Goal: Navigation & Orientation: Find specific page/section

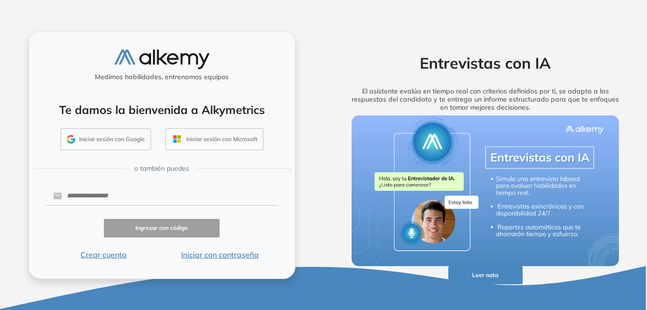
click at [505, 52] on div "Entrevistas con IA El asistente evalúa en tiempo real con criterios definidos p…" at bounding box center [485, 155] width 305 height 248
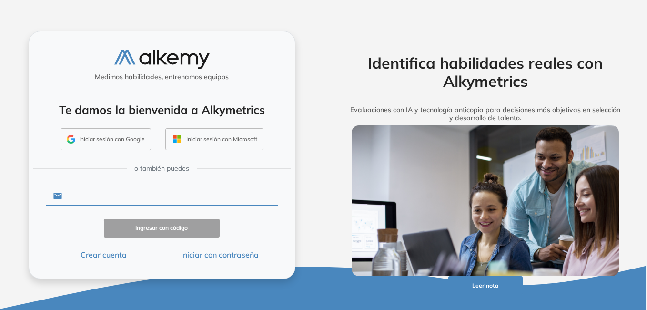
click at [136, 189] on input "text" at bounding box center [170, 196] width 216 height 18
type input "**********"
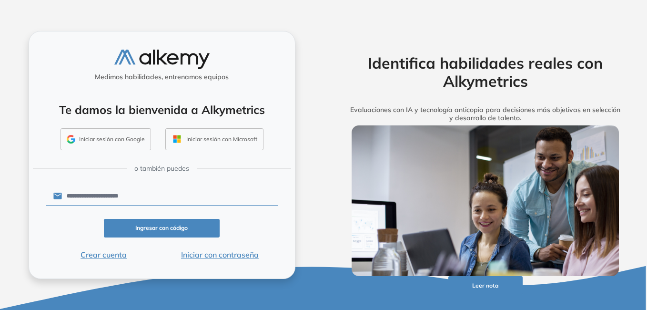
click at [218, 253] on button "Iniciar con contraseña" at bounding box center [220, 254] width 116 height 11
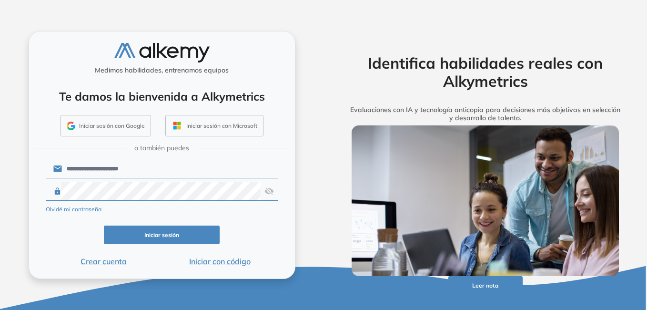
click button "Iniciar sesión" at bounding box center [162, 234] width 116 height 19
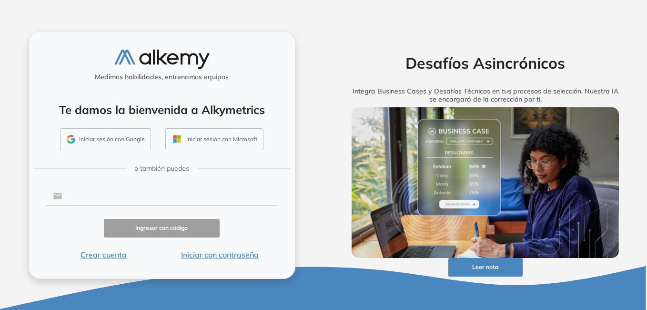
click at [147, 192] on input "text" at bounding box center [170, 196] width 216 height 18
type input "**********"
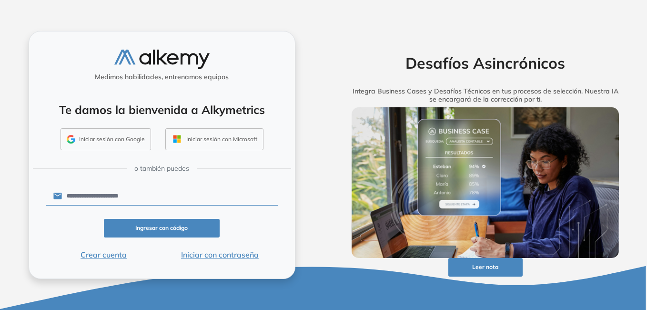
click at [182, 229] on button "Ingresar con código" at bounding box center [162, 228] width 116 height 19
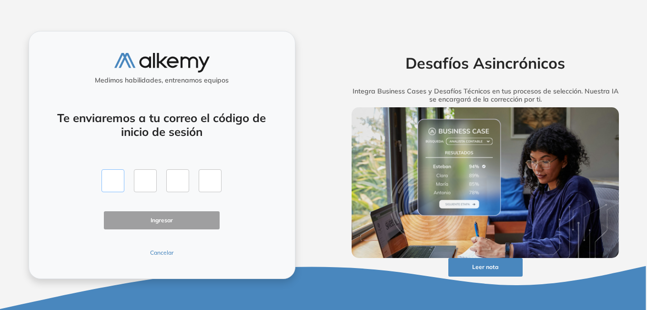
click at [119, 181] on input "text" at bounding box center [113, 180] width 23 height 23
type input "*"
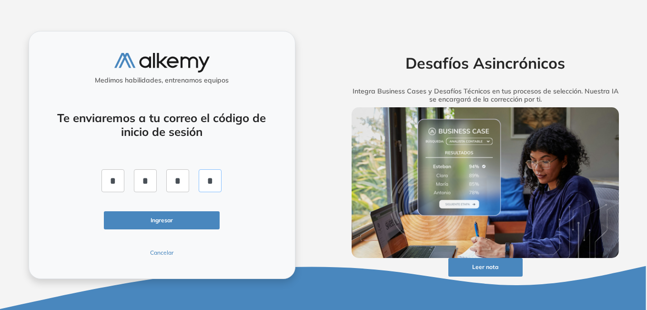
type input "*"
click button "Ingresar" at bounding box center [162, 220] width 116 height 19
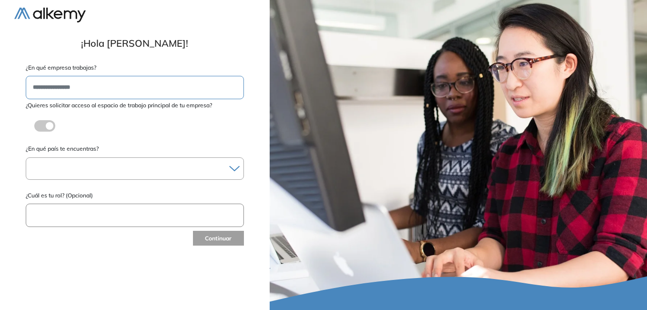
click at [93, 167] on div at bounding box center [134, 169] width 217 height 14
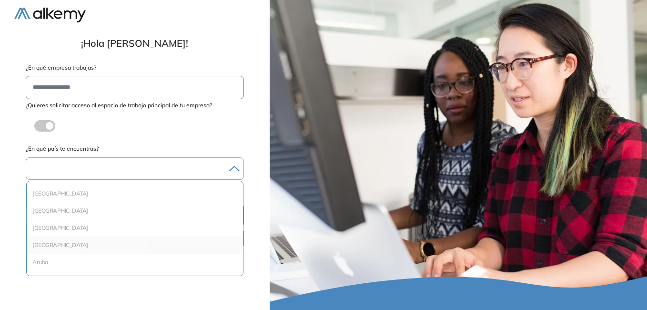
click at [68, 246] on li "Argentina" at bounding box center [135, 245] width 209 height 10
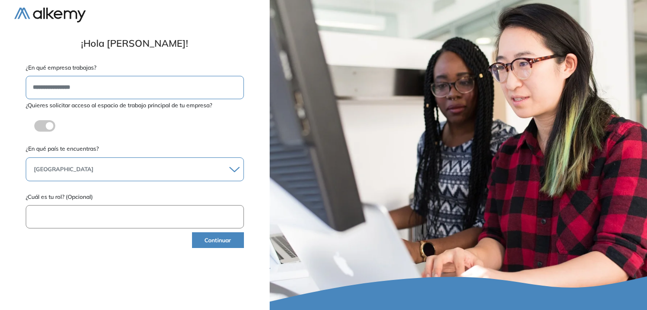
click at [79, 217] on input "text" at bounding box center [135, 216] width 218 height 23
type input "**********"
click at [211, 244] on button "Continuar" at bounding box center [218, 240] width 52 height 16
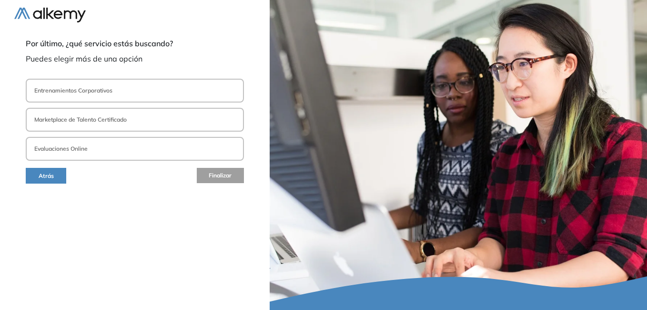
click at [82, 147] on p "Evaluaciones Online" at bounding box center [60, 148] width 53 height 9
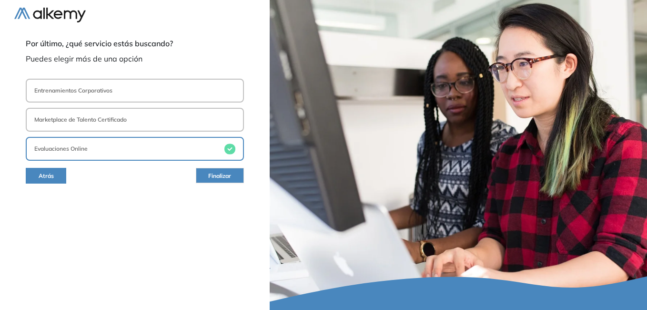
click at [227, 175] on span "Finalizar" at bounding box center [219, 176] width 23 height 9
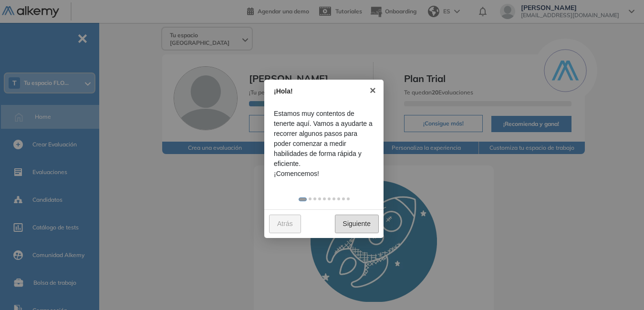
click at [364, 226] on link "Siguiente" at bounding box center [357, 224] width 44 height 19
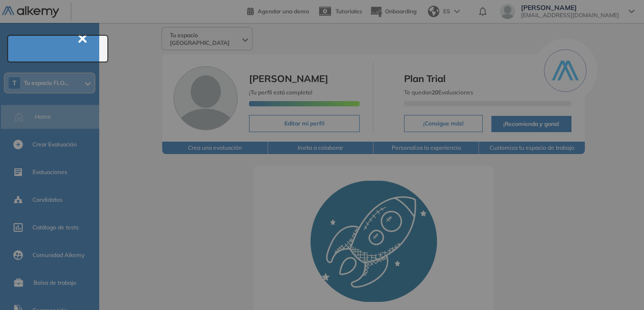
scroll to position [34, 0]
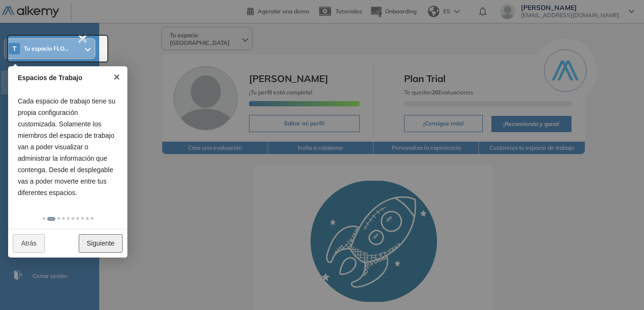
click at [107, 241] on link "Siguiente" at bounding box center [101, 243] width 44 height 19
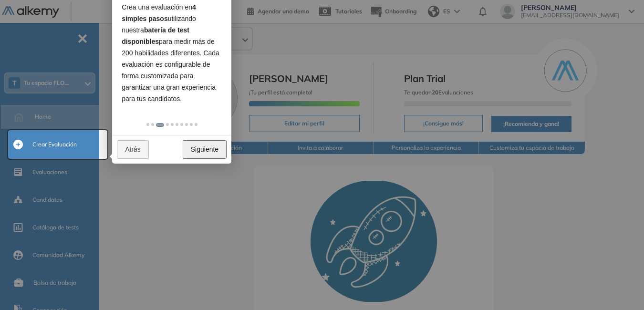
click at [214, 153] on link "Siguiente" at bounding box center [205, 149] width 44 height 19
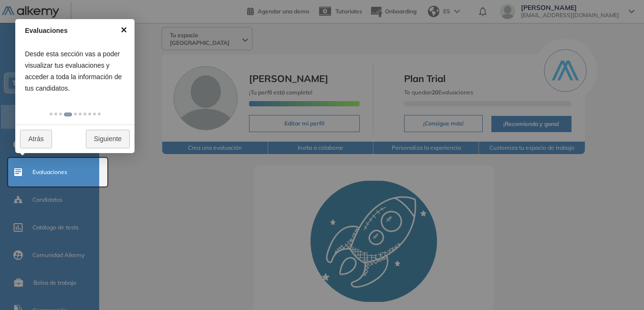
click at [123, 30] on link "×" at bounding box center [123, 29] width 21 height 21
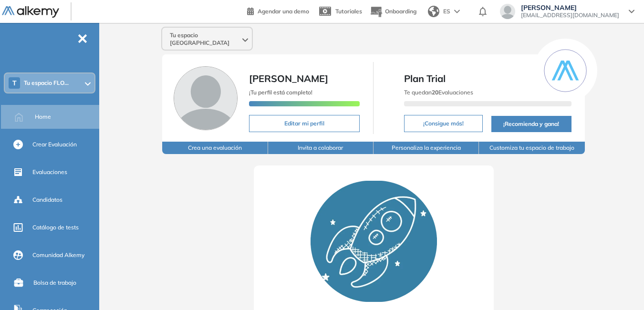
click at [465, 9] on div "ES" at bounding box center [444, 11] width 41 height 19
click at [631, 10] on icon at bounding box center [631, 12] width 6 height 4
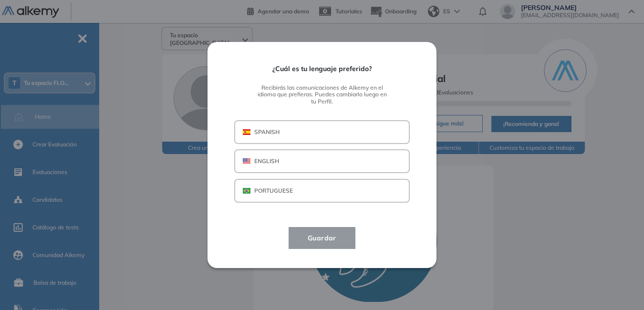
click at [397, 265] on div "¿Cuál es tu lenguaje preferido? Recibirás las comunicaciones de Alkemy en el id…" at bounding box center [321, 154] width 229 height 225
click at [599, 215] on div "¿Cuál es tu lenguaje preferido? Recibirás las comunicaciones de Alkemy en el id…" at bounding box center [322, 155] width 644 height 310
click at [554, 207] on div "¿Cuál es tu lenguaje preferido? Recibirás las comunicaciones de Alkemy en el id…" at bounding box center [322, 155] width 644 height 310
click at [548, 205] on div "¿Cuál es tu lenguaje preferido? Recibirás las comunicaciones de Alkemy en el id…" at bounding box center [322, 155] width 644 height 310
click at [275, 131] on p "SPANISH" at bounding box center [266, 132] width 25 height 9
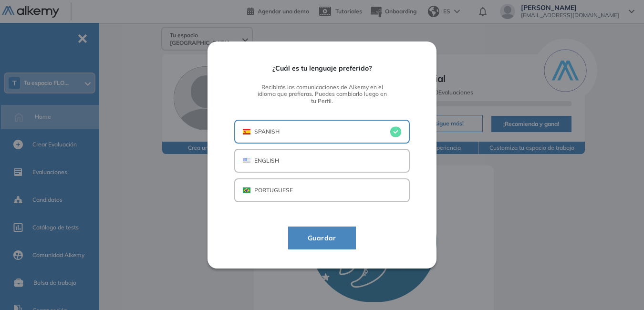
click at [348, 237] on button "Guardar" at bounding box center [322, 237] width 68 height 23
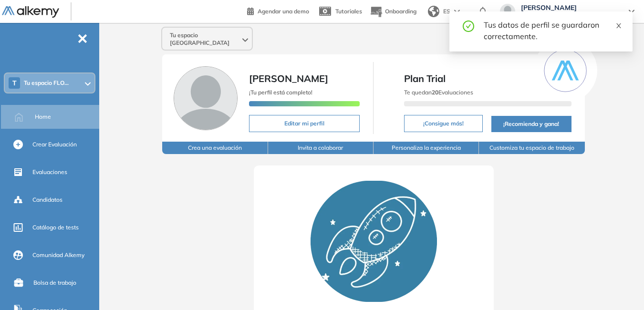
click at [619, 25] on icon "close" at bounding box center [618, 25] width 7 height 7
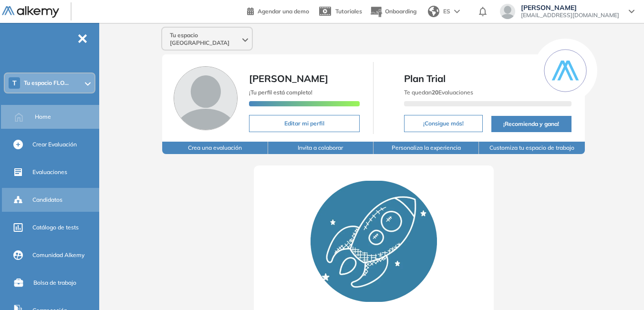
click at [51, 197] on span "Candidatos" at bounding box center [47, 199] width 30 height 9
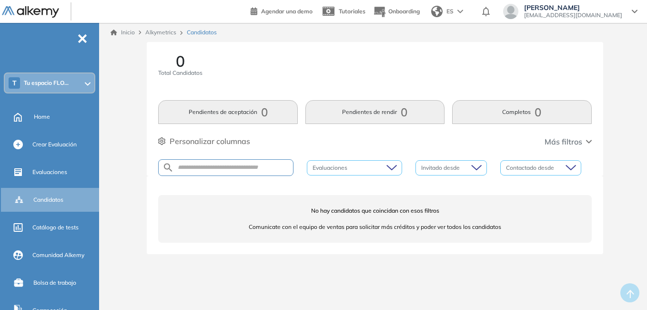
drag, startPoint x: 303, startPoint y: 86, endPoint x: 255, endPoint y: 85, distance: 48.2
click at [255, 85] on div "0 Total Candidatos" at bounding box center [374, 70] width 433 height 35
click at [86, 86] on div at bounding box center [88, 83] width 6 height 8
drag, startPoint x: 300, startPoint y: 80, endPoint x: 286, endPoint y: 77, distance: 15.1
drag, startPoint x: 286, startPoint y: 77, endPoint x: 257, endPoint y: 74, distance: 28.2
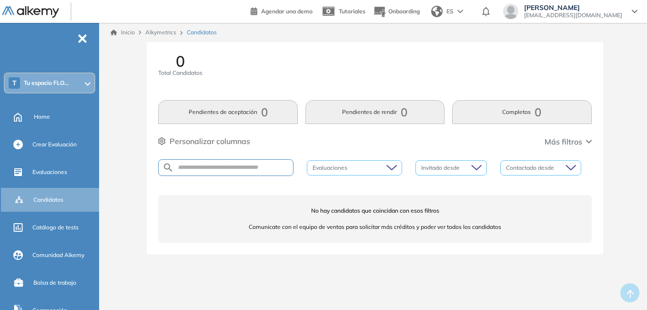
click at [260, 74] on div "0 Total Candidatos" at bounding box center [374, 70] width 433 height 35
drag, startPoint x: 261, startPoint y: 267, endPoint x: 246, endPoint y: 266, distance: 15.3
click at [246, 266] on div "0 Total Candidatos Pendientes de aceptación 0 Pendientes de rendir 0 Completos …" at bounding box center [375, 159] width 537 height 235
